Goal: Information Seeking & Learning: Understand process/instructions

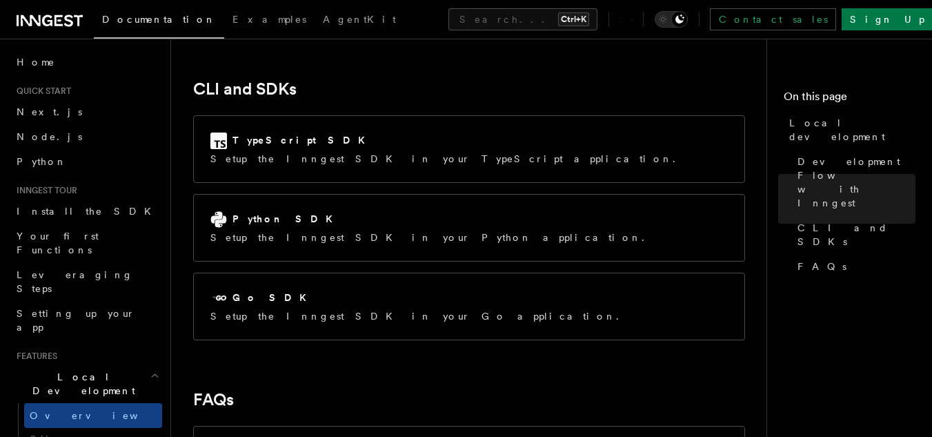
scroll to position [1811, 0]
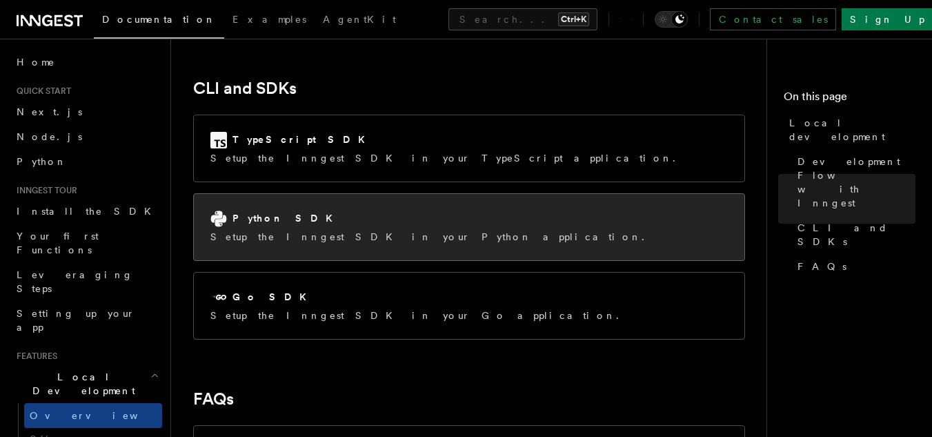
click at [486, 194] on div "Python SDK Setup the Inngest SDK in your Python application." at bounding box center [469, 227] width 550 height 66
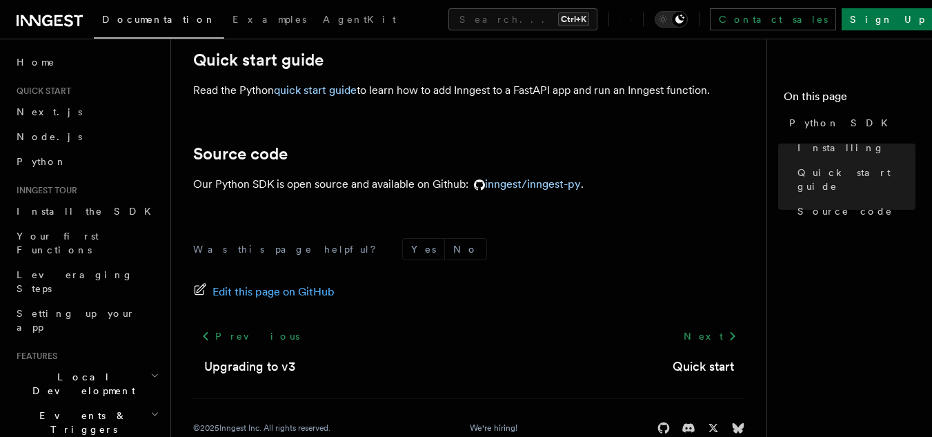
scroll to position [230, 0]
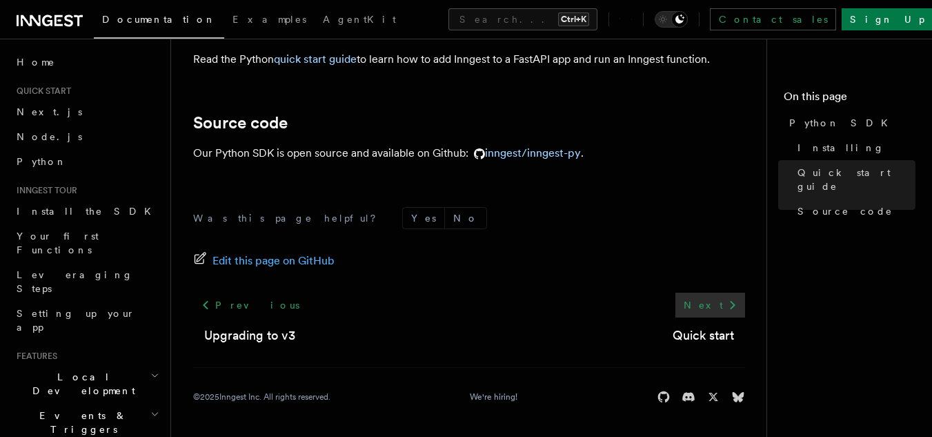
click at [716, 303] on link "Next" at bounding box center [710, 304] width 70 height 25
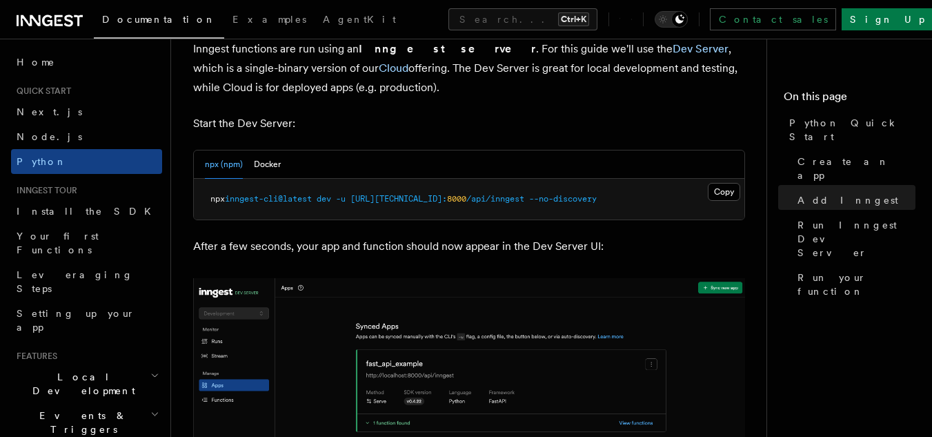
scroll to position [1743, 0]
click at [718, 183] on button "Copy Copied" at bounding box center [724, 190] width 32 height 18
